Goal: Task Accomplishment & Management: Use online tool/utility

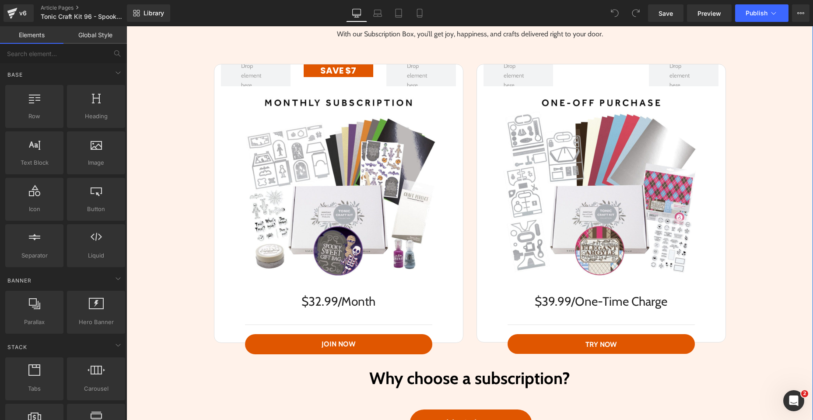
scroll to position [1994, 0]
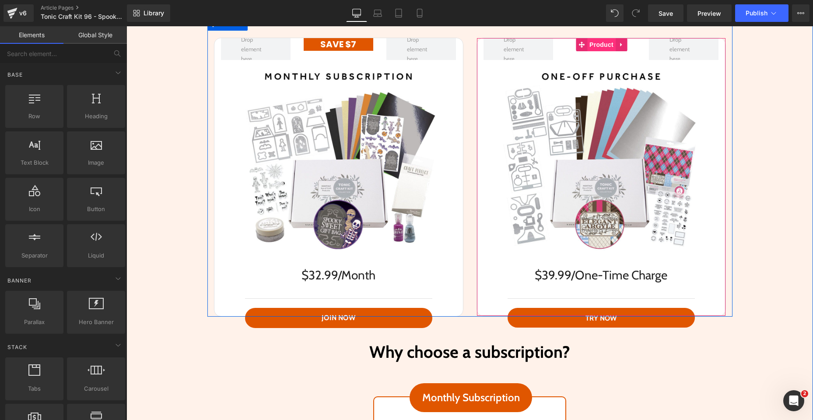
click at [596, 48] on span "Product" at bounding box center [601, 44] width 28 height 13
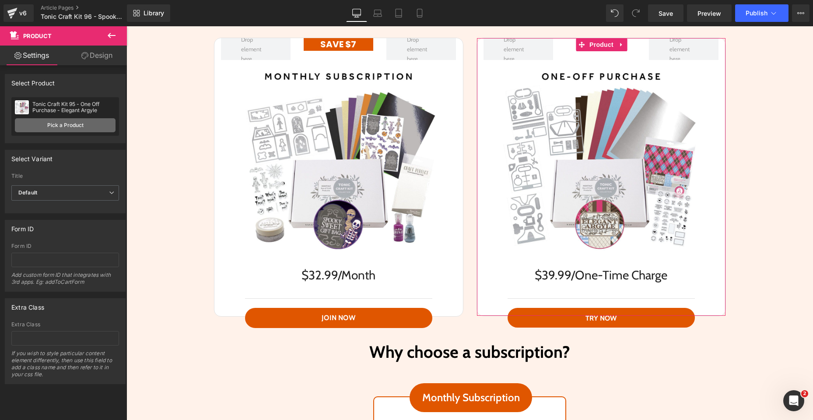
click at [87, 125] on link "Pick a Product" at bounding box center [65, 125] width 101 height 14
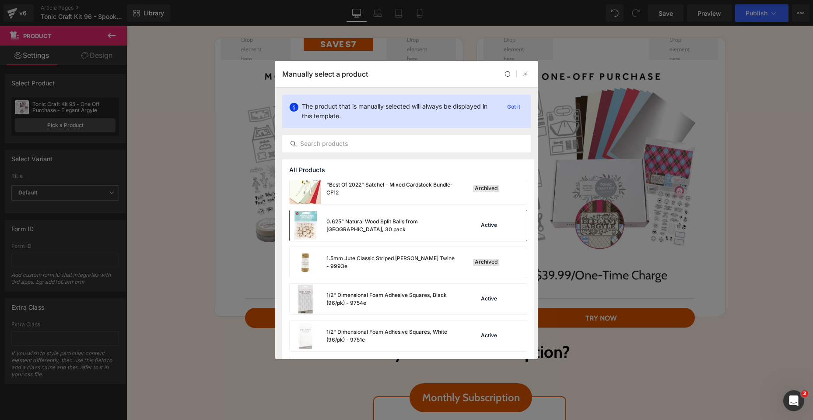
scroll to position [32, 0]
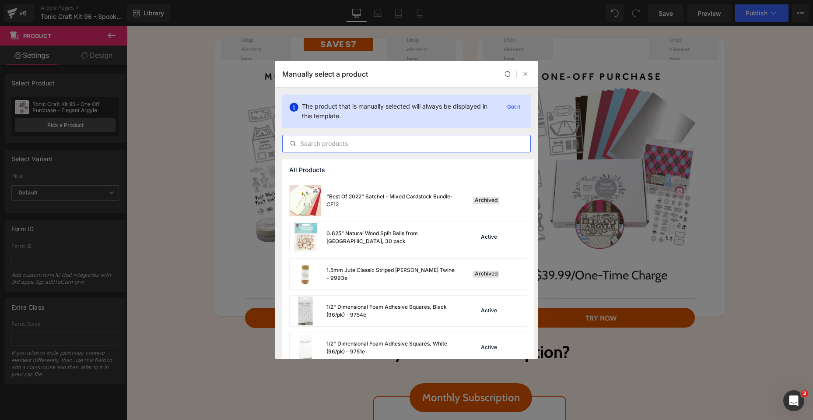
click at [382, 143] on input "text" at bounding box center [407, 143] width 248 height 11
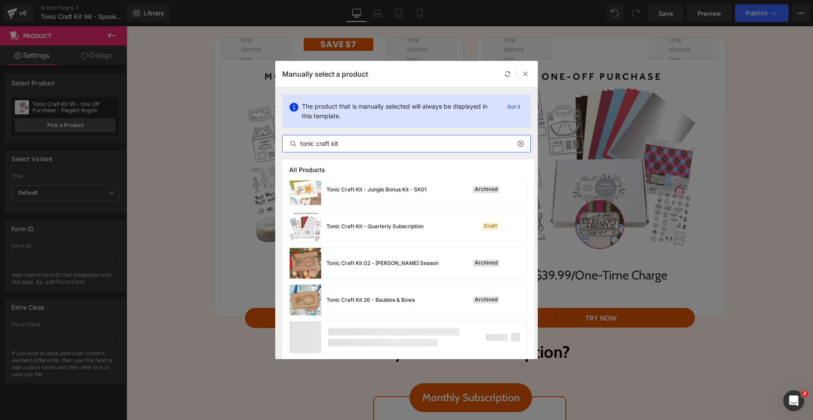
scroll to position [596, 0]
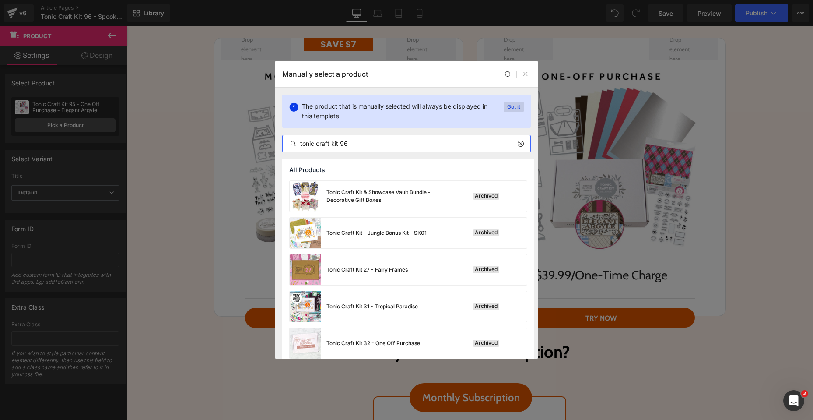
type input "tonic craft kit 96"
click at [518, 106] on p "Got it" at bounding box center [514, 107] width 20 height 11
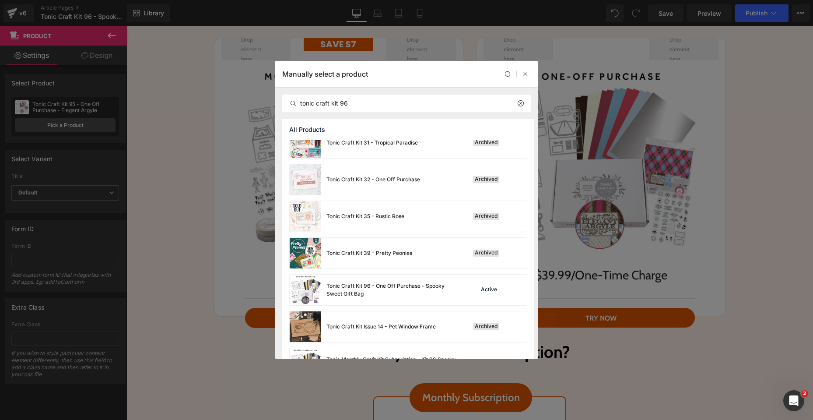
scroll to position [151, 0]
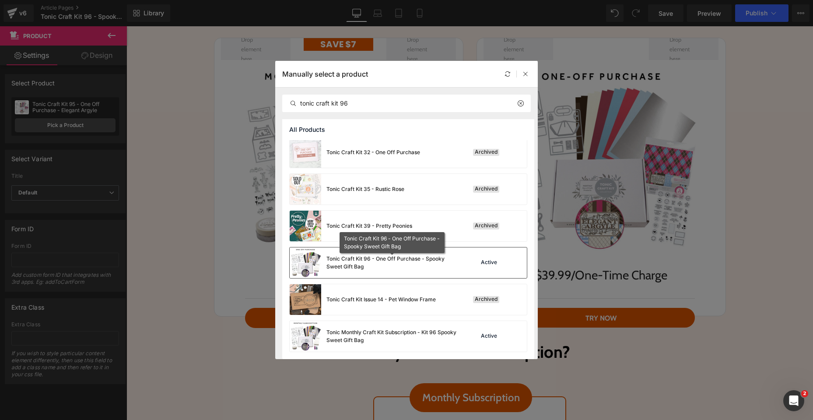
click at [401, 258] on div "Tonic Craft Kit 96 - One Off Purchase - Spooky Sweet Gift Bag" at bounding box center [391, 263] width 131 height 16
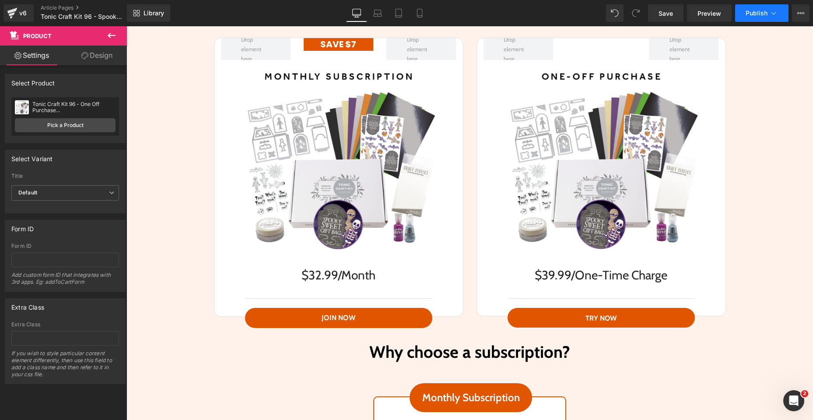
click at [746, 10] on span "Publish" at bounding box center [757, 13] width 22 height 7
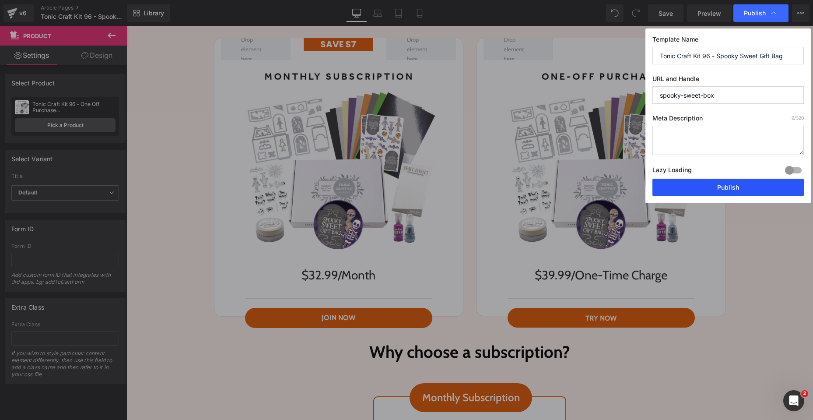
click at [739, 192] on button "Publish" at bounding box center [727, 188] width 151 height 18
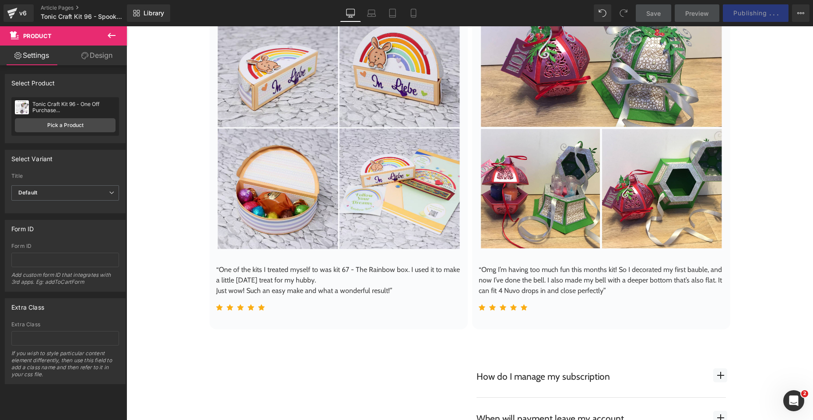
scroll to position [3378, 0]
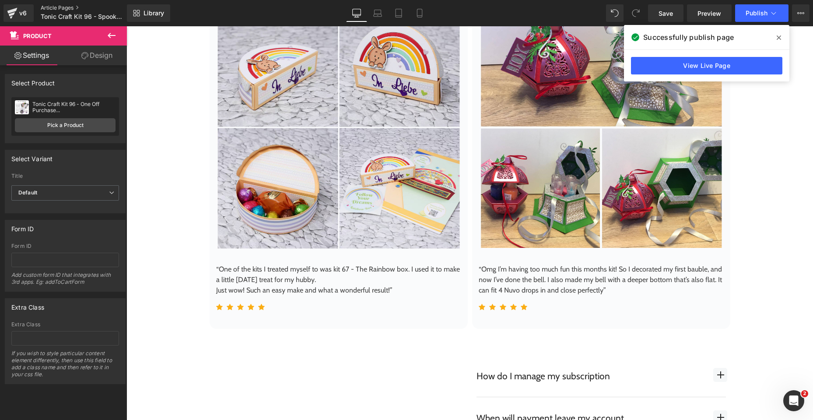
click at [48, 11] on link "Article Pages" at bounding box center [91, 7] width 101 height 7
